Goal: Transaction & Acquisition: Book appointment/travel/reservation

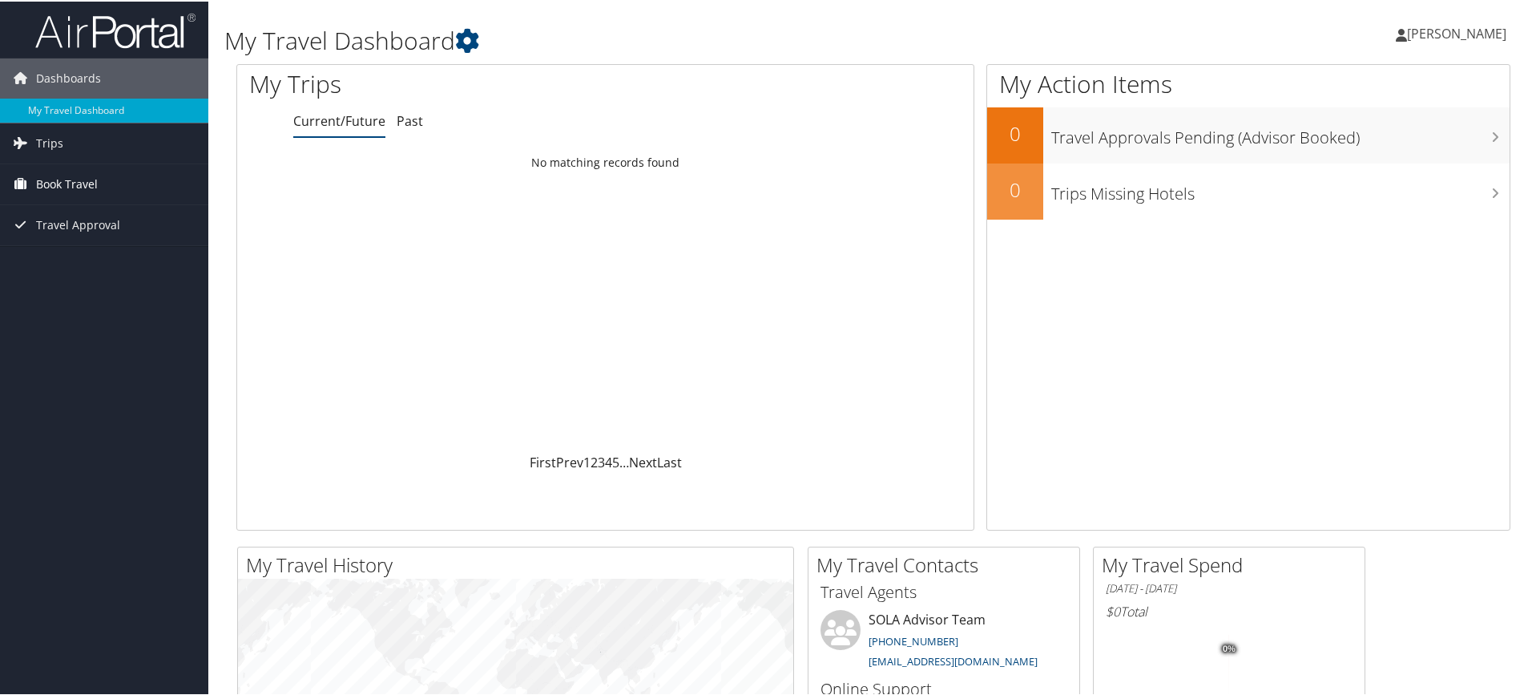
click at [64, 184] on span "Book Travel" at bounding box center [67, 183] width 62 height 40
click at [67, 240] on link "Book/Manage Online Trips" at bounding box center [104, 239] width 208 height 24
